Goal: Check status: Check status

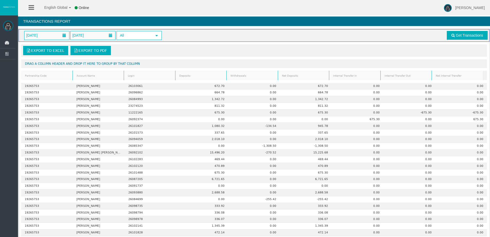
scroll to position [192, 0]
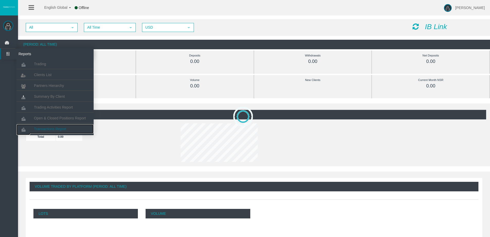
click at [61, 129] on span "Transactions Report" at bounding box center [50, 129] width 32 height 4
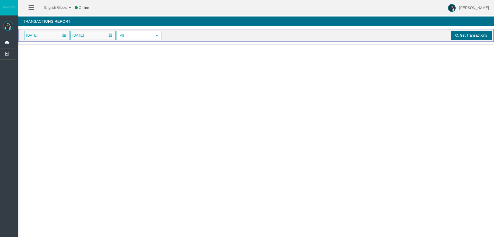
click at [463, 37] on span "Get Transactions" at bounding box center [473, 35] width 27 height 4
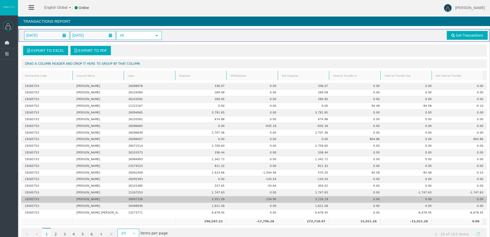
drag, startPoint x: 75, startPoint y: 199, endPoint x: 99, endPoint y: 199, distance: 23.7
click at [99, 199] on td "Julian Fletcher" at bounding box center [99, 199] width 52 height 7
copy td "Julian Fletcher"
drag, startPoint x: 210, startPoint y: 199, endPoint x: 223, endPoint y: 199, distance: 13.6
click at [223, 199] on td "3,351.09" at bounding box center [203, 199] width 52 height 7
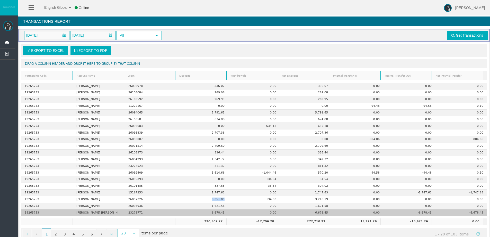
scroll to position [12, 0]
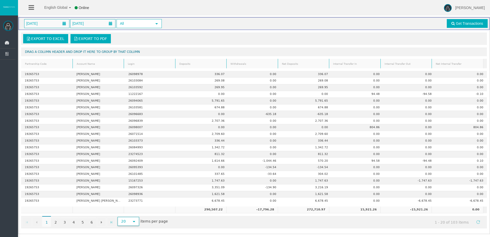
click at [135, 220] on span "select" at bounding box center [134, 221] width 4 height 4
click at [132, 211] on li "500" at bounding box center [128, 210] width 20 height 8
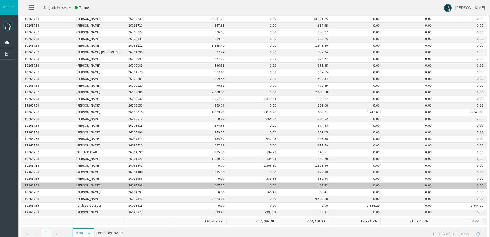
scroll to position [564, 0]
